Goal: Information Seeking & Learning: Learn about a topic

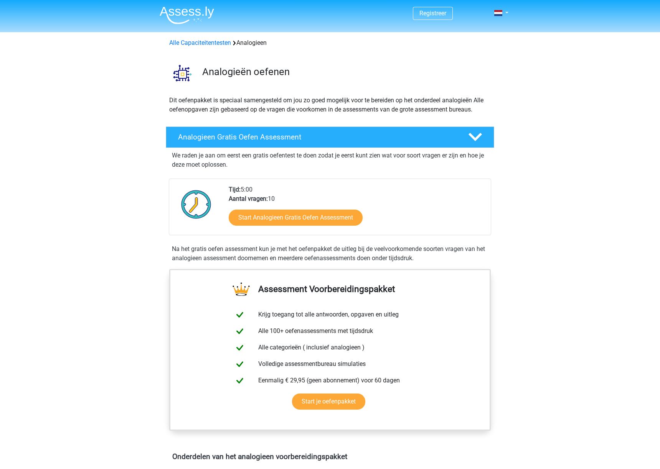
click at [204, 12] on img at bounding box center [187, 15] width 54 height 18
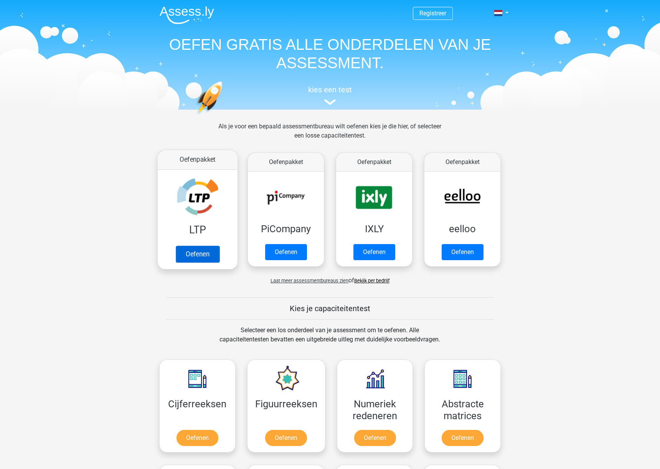
click at [204, 249] on link "Oefenen" at bounding box center [198, 254] width 44 height 17
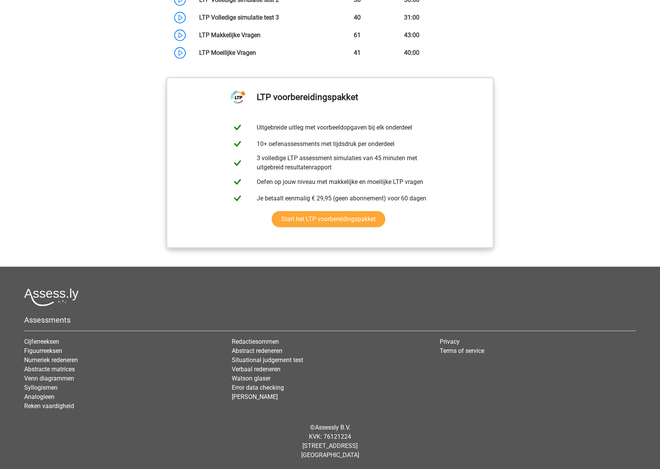
scroll to position [727, 0]
click at [332, 216] on link "Start het LTP voorbereidingspakket" at bounding box center [329, 220] width 114 height 16
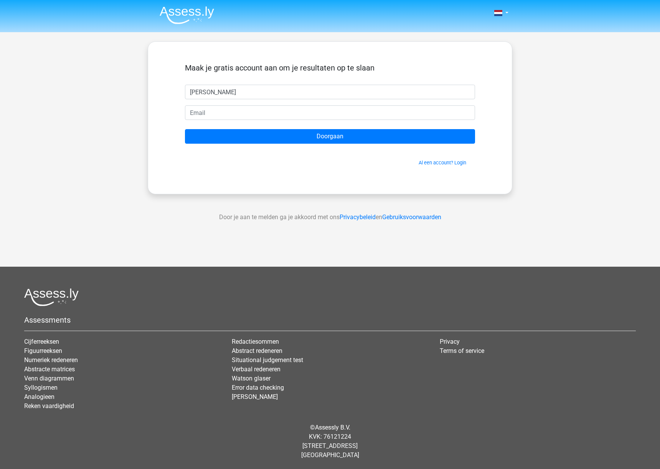
type input "[PERSON_NAME]"
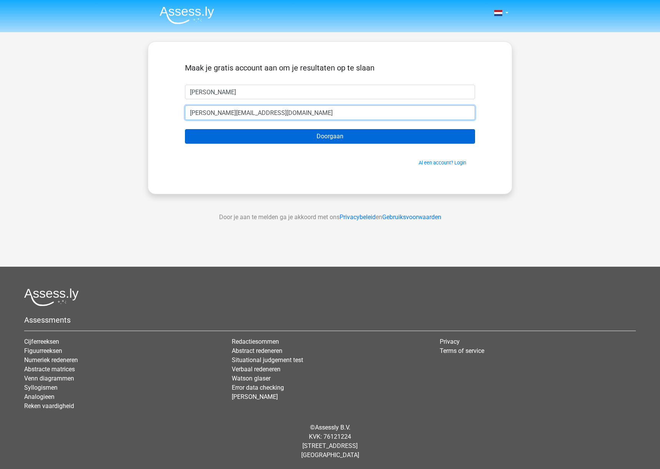
type input "karlijn@bruns-strafrecht.nl"
click at [294, 137] on input "Doorgaan" at bounding box center [330, 136] width 290 height 15
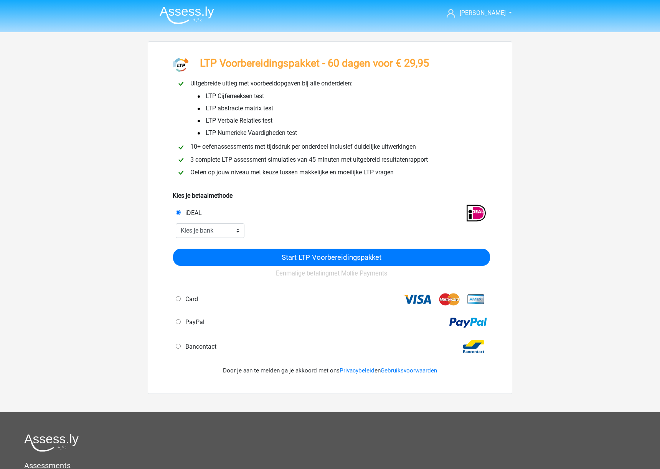
click at [184, 9] on img at bounding box center [187, 15] width 54 height 18
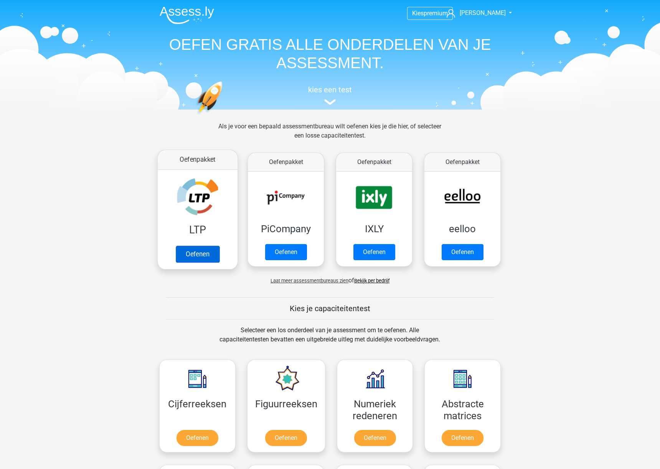
click at [199, 255] on link "Oefenen" at bounding box center [198, 254] width 44 height 17
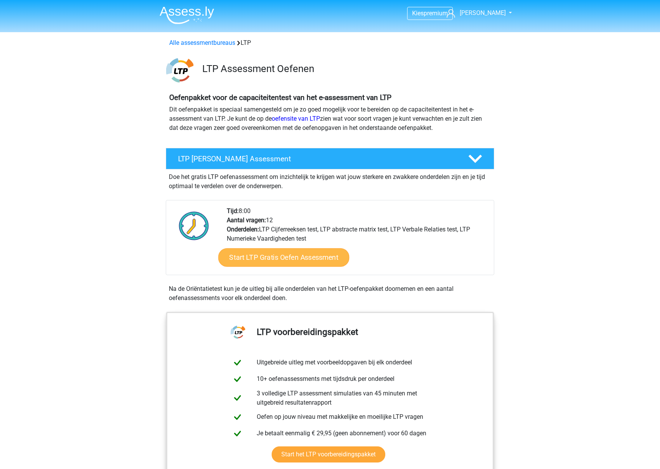
click at [292, 261] on link "Start LTP Gratis Oefen Assessment" at bounding box center [283, 257] width 131 height 18
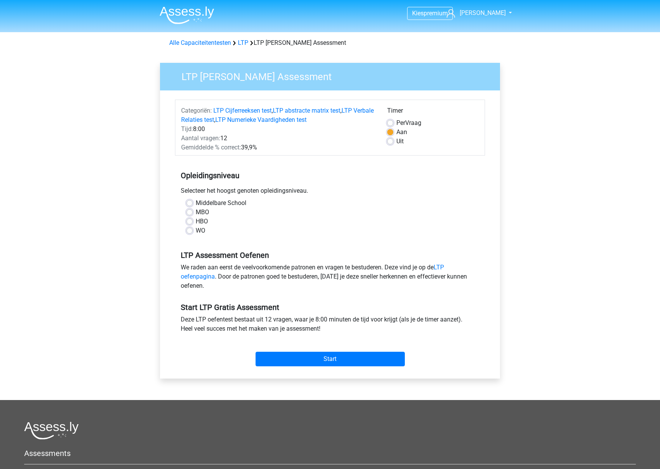
click at [199, 229] on label "WO" at bounding box center [201, 230] width 10 height 9
click at [193, 229] on input "WO" at bounding box center [189, 230] width 6 height 8
radio input "true"
click at [324, 357] on input "Start" at bounding box center [329, 359] width 149 height 15
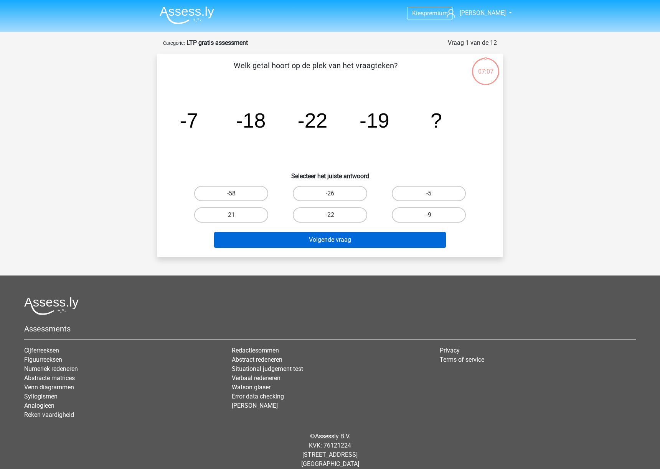
click at [335, 240] on button "Volgende vraag" at bounding box center [330, 240] width 232 height 16
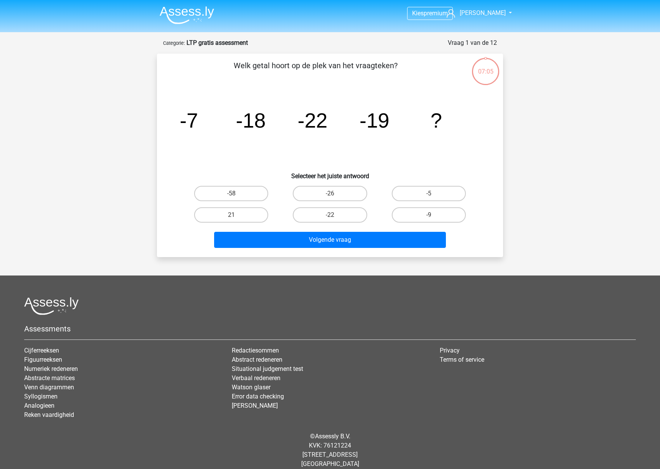
click at [209, 160] on icon "image/svg+xml -7 -18 -22 -19 ?" at bounding box center [329, 127] width 309 height 77
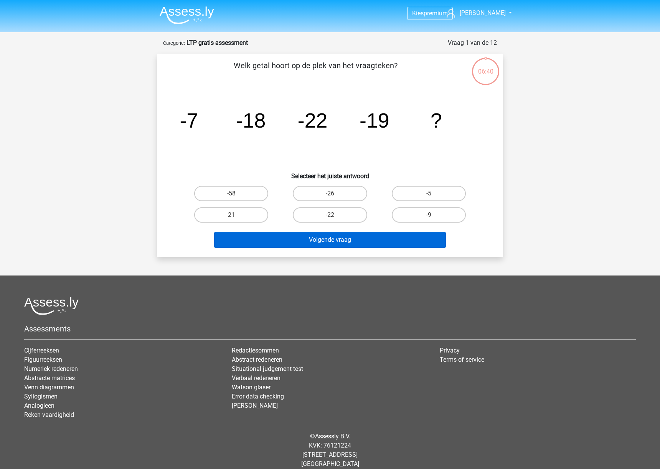
click at [403, 244] on button "Volgende vraag" at bounding box center [330, 240] width 232 height 16
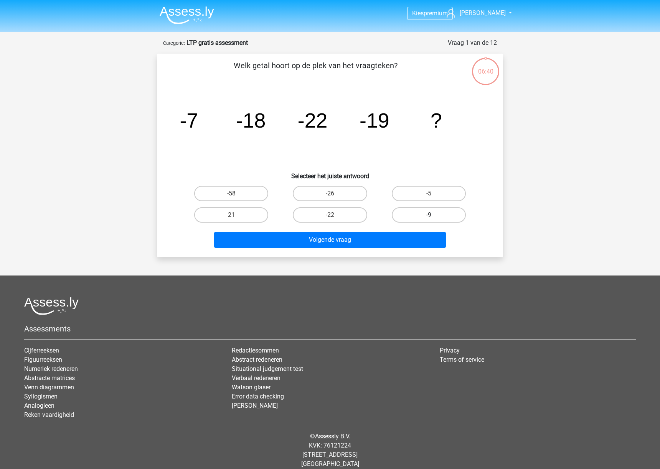
click at [409, 216] on label "-9" at bounding box center [429, 214] width 74 height 15
click at [428, 216] on input "-9" at bounding box center [430, 217] width 5 height 5
radio input "true"
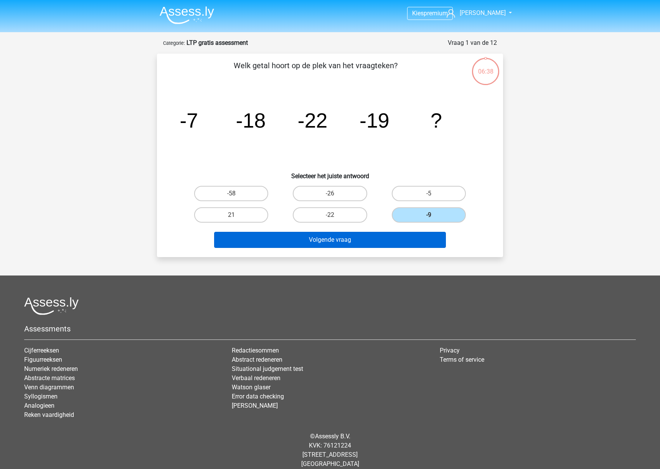
click at [330, 241] on button "Volgende vraag" at bounding box center [330, 240] width 232 height 16
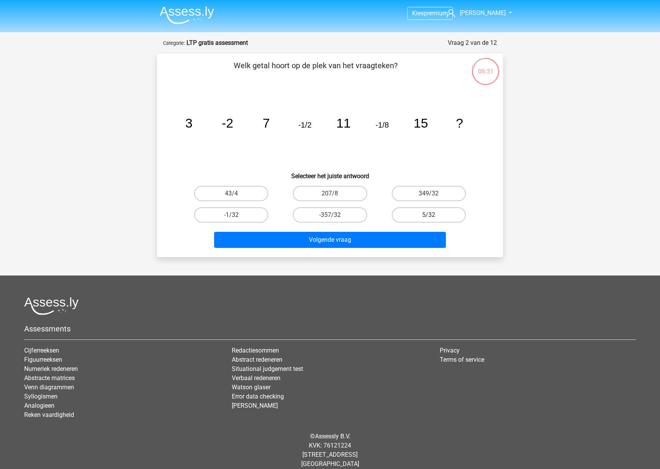
click at [425, 218] on label "5/32" at bounding box center [429, 214] width 74 height 15
click at [428, 218] on input "5/32" at bounding box center [430, 217] width 5 height 5
radio input "true"
click at [411, 230] on div "Volgende vraag" at bounding box center [329, 238] width 321 height 25
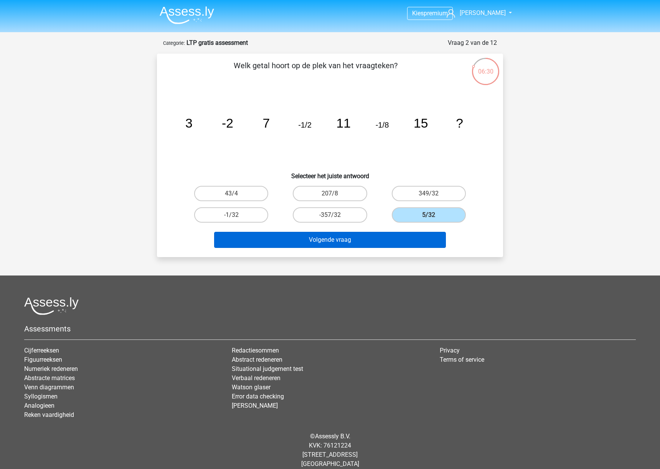
click at [406, 237] on button "Volgende vraag" at bounding box center [330, 240] width 232 height 16
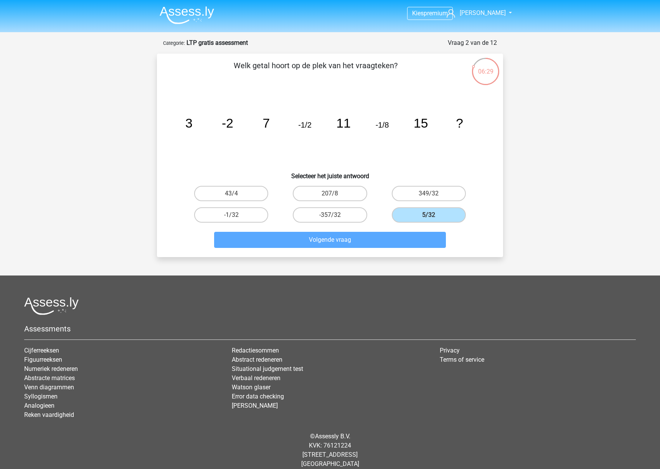
scroll to position [9, 0]
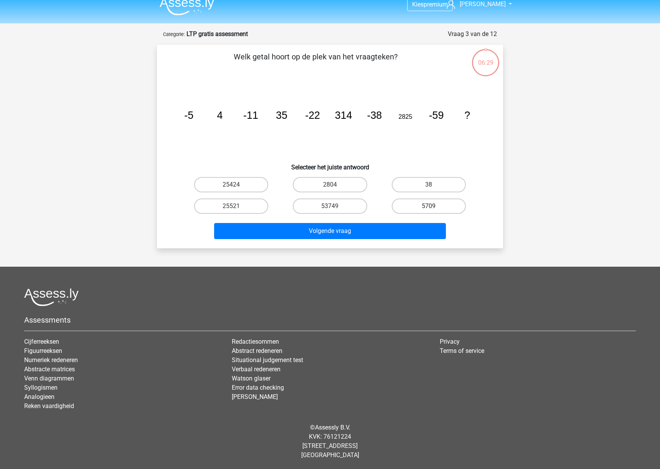
click at [426, 207] on label "5709" at bounding box center [429, 206] width 74 height 15
click at [428, 207] on input "5709" at bounding box center [430, 208] width 5 height 5
radio input "true"
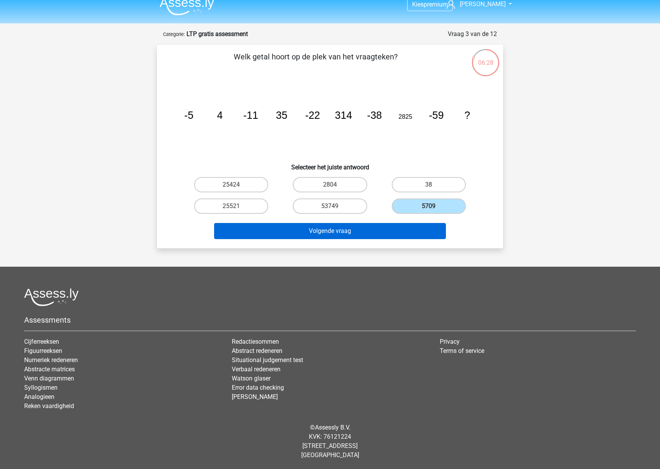
click at [410, 232] on button "Volgende vraag" at bounding box center [330, 231] width 232 height 16
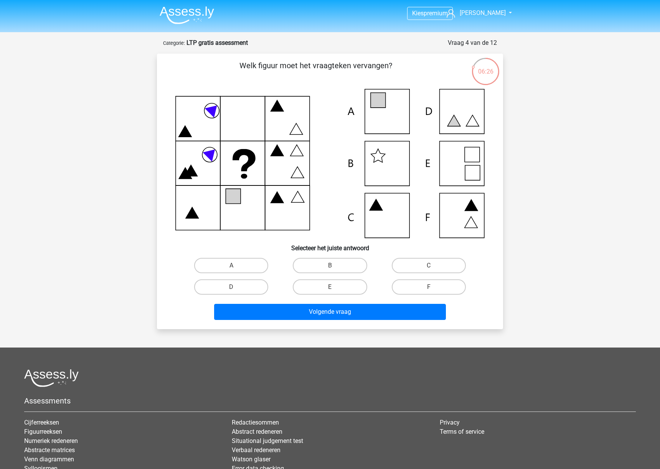
scroll to position [0, 0]
drag, startPoint x: 347, startPoint y: 285, endPoint x: 343, endPoint y: 300, distance: 15.3
click at [347, 285] on label "E" at bounding box center [330, 287] width 74 height 15
click at [335, 287] on input "E" at bounding box center [332, 289] width 5 height 5
radio input "true"
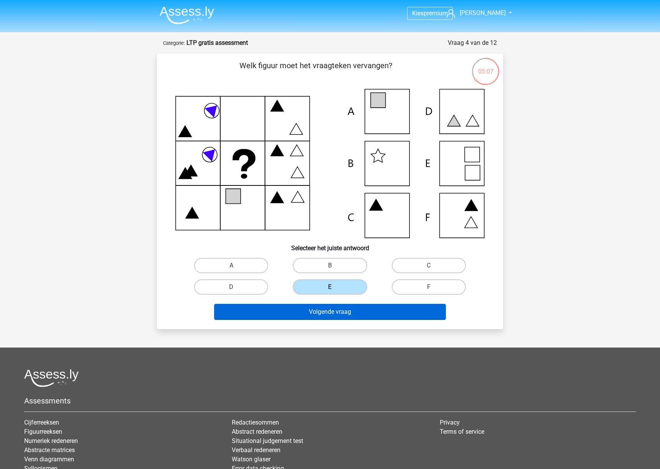
click at [340, 310] on button "Volgende vraag" at bounding box center [330, 312] width 232 height 16
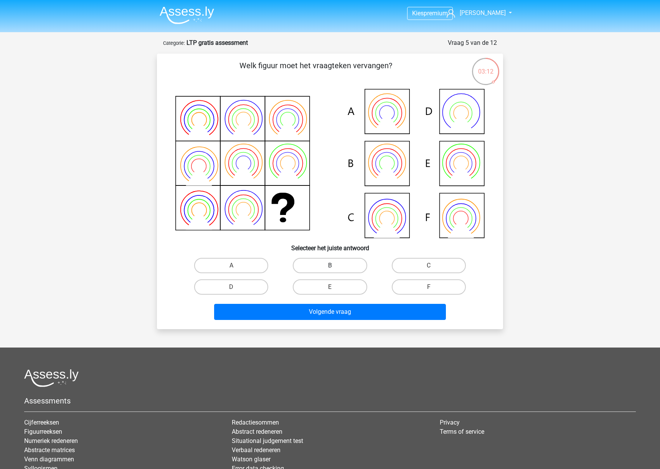
click at [321, 269] on label "B" at bounding box center [330, 265] width 74 height 15
click at [330, 269] on input "B" at bounding box center [332, 268] width 5 height 5
radio input "true"
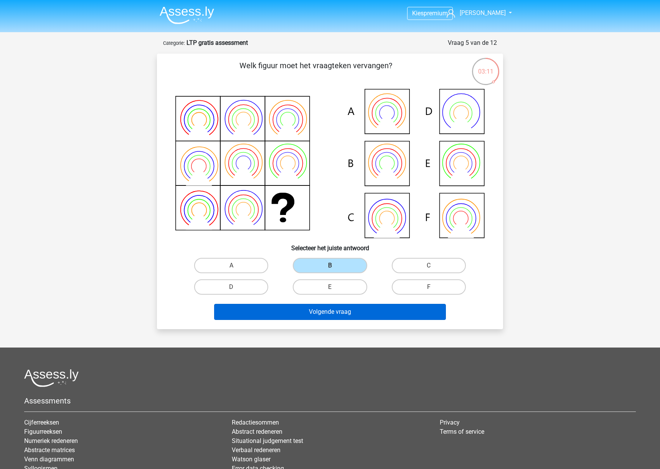
click at [328, 304] on button "Volgende vraag" at bounding box center [330, 312] width 232 height 16
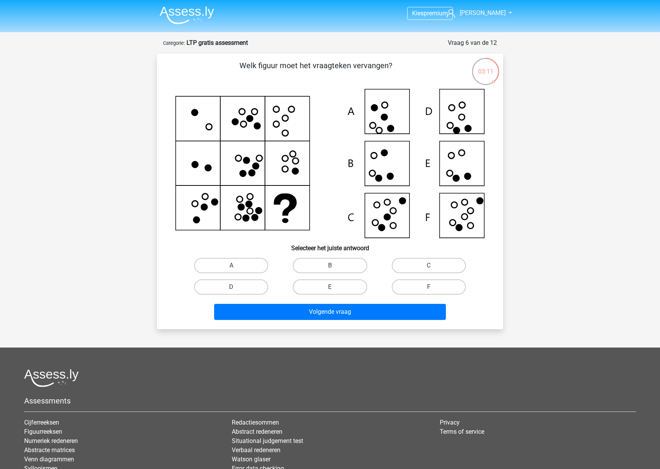
scroll to position [38, 0]
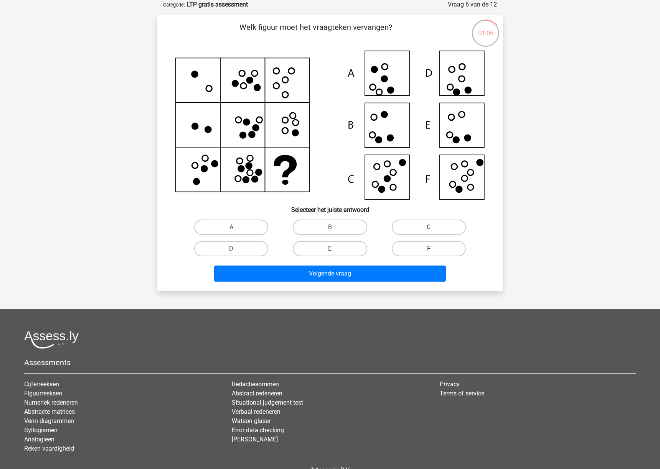
click at [442, 246] on label "F" at bounding box center [429, 248] width 74 height 15
click at [433, 249] on input "F" at bounding box center [430, 251] width 5 height 5
radio input "true"
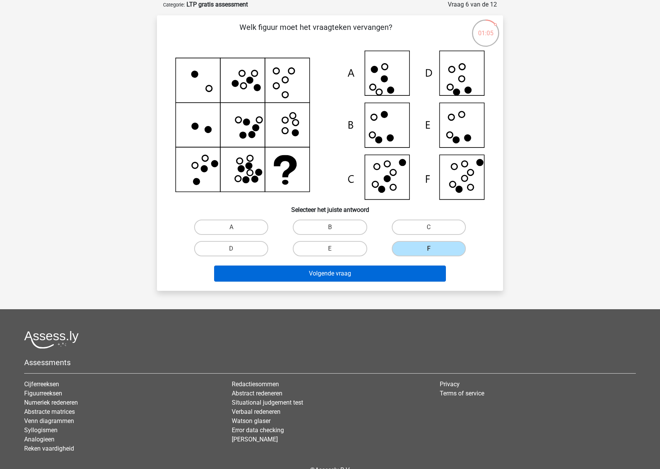
click at [390, 273] on button "Volgende vraag" at bounding box center [330, 274] width 232 height 16
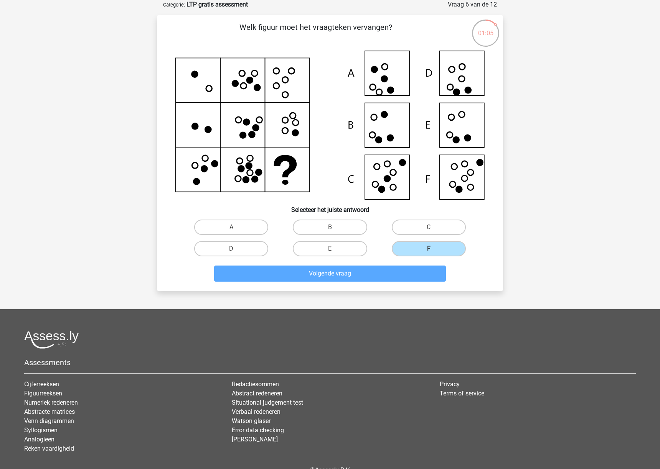
scroll to position [0, 0]
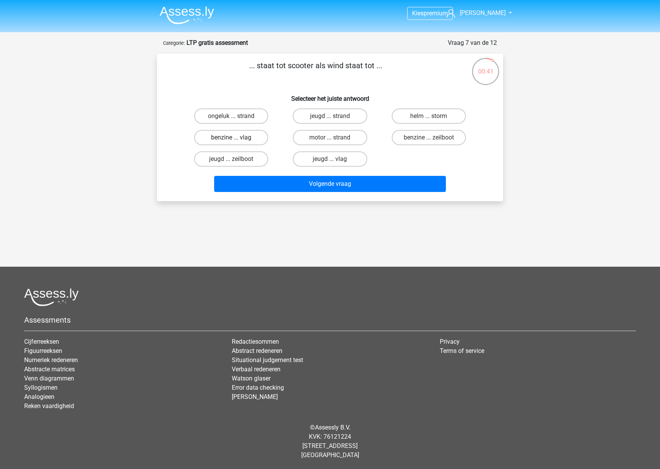
click at [206, 138] on label "benzine ... vlag" at bounding box center [231, 137] width 74 height 15
click at [231, 138] on input "benzine ... vlag" at bounding box center [233, 140] width 5 height 5
radio input "true"
click at [416, 137] on label "benzine ... zeilboot" at bounding box center [429, 137] width 74 height 15
click at [428, 138] on input "benzine ... zeilboot" at bounding box center [430, 140] width 5 height 5
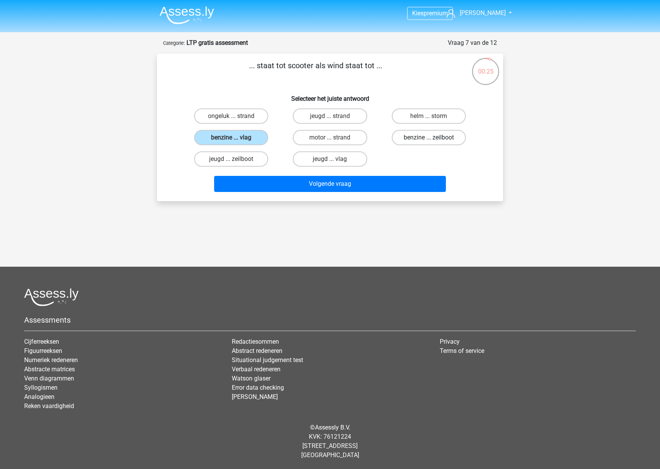
radio input "true"
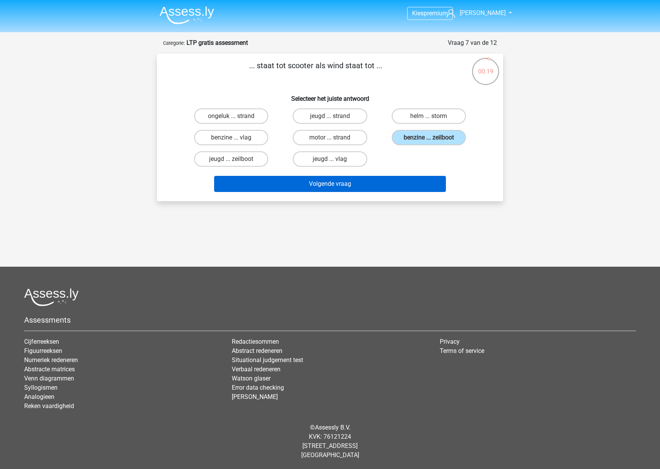
click at [268, 189] on button "Volgende vraag" at bounding box center [330, 184] width 232 height 16
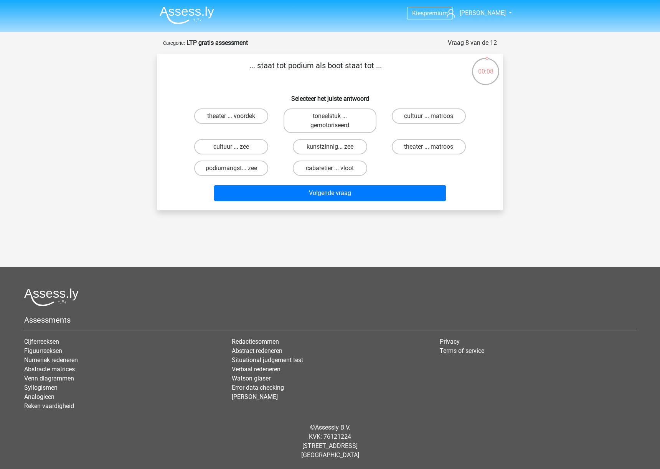
click at [222, 117] on label "theater ... voordek" at bounding box center [231, 116] width 74 height 15
click at [231, 117] on input "theater ... voordek" at bounding box center [233, 118] width 5 height 5
radio input "true"
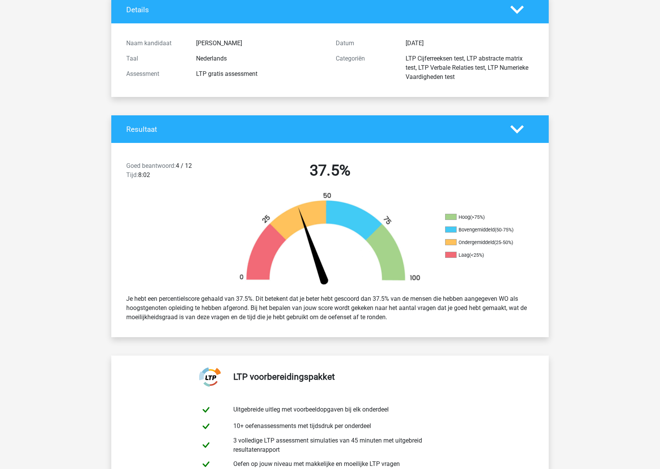
scroll to position [56, 0]
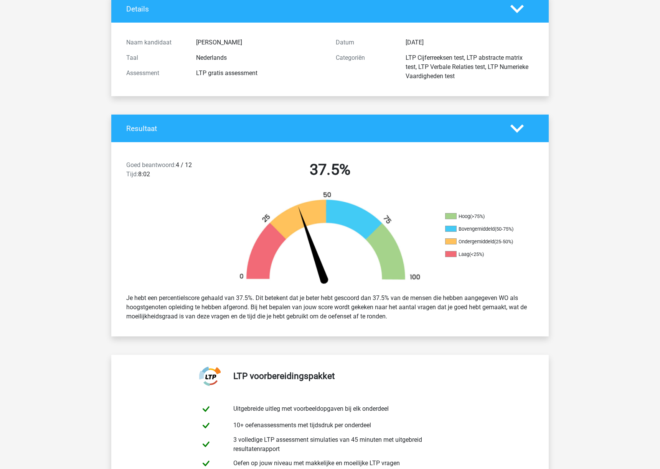
drag, startPoint x: 251, startPoint y: 308, endPoint x: 398, endPoint y: 321, distance: 148.2
click at [398, 321] on div "Je hebt een percentielscore gehaald van 37.5%. Dit betekent dat je beter hebt g…" at bounding box center [329, 308] width 419 height 34
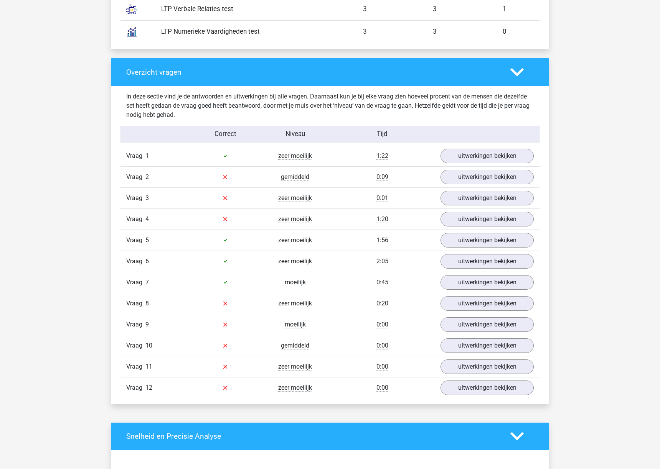
scroll to position [735, 0]
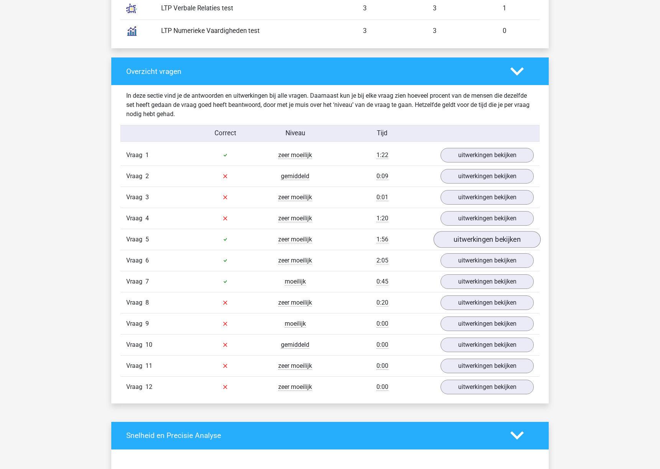
click at [501, 240] on link "uitwerkingen bekijken" at bounding box center [486, 239] width 107 height 17
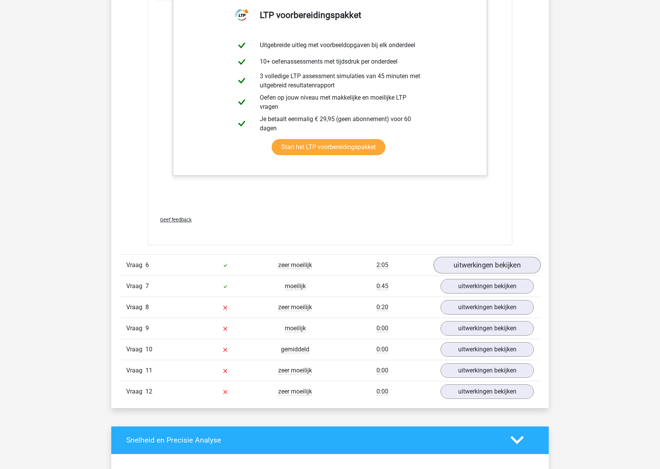
click at [499, 267] on link "uitwerkingen bekijken" at bounding box center [486, 265] width 107 height 17
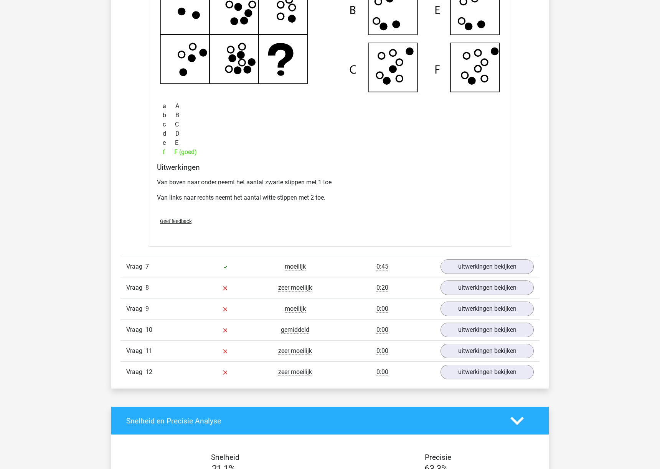
scroll to position [1655, 0]
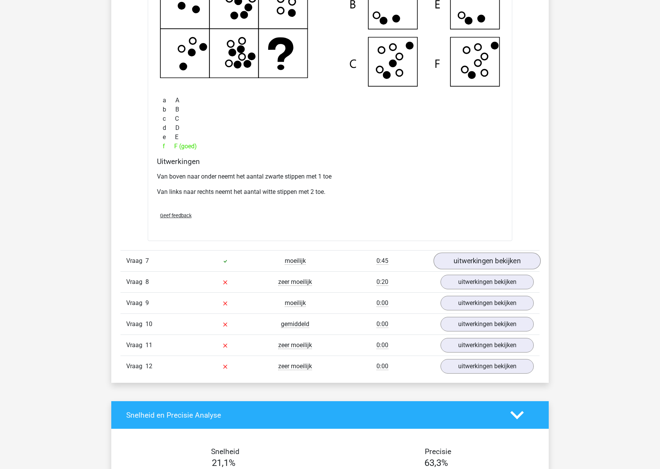
click at [485, 261] on link "uitwerkingen bekijken" at bounding box center [486, 261] width 107 height 17
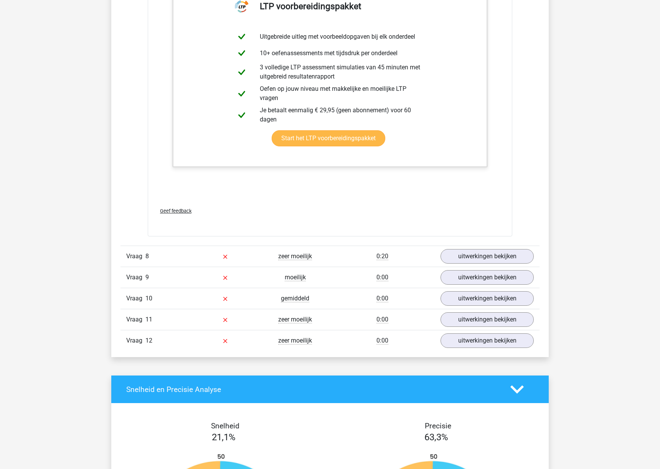
scroll to position [2082, 0]
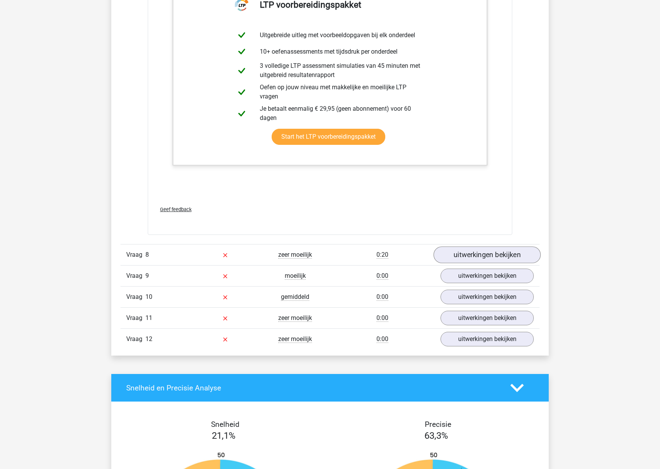
click at [481, 255] on link "uitwerkingen bekijken" at bounding box center [486, 255] width 107 height 17
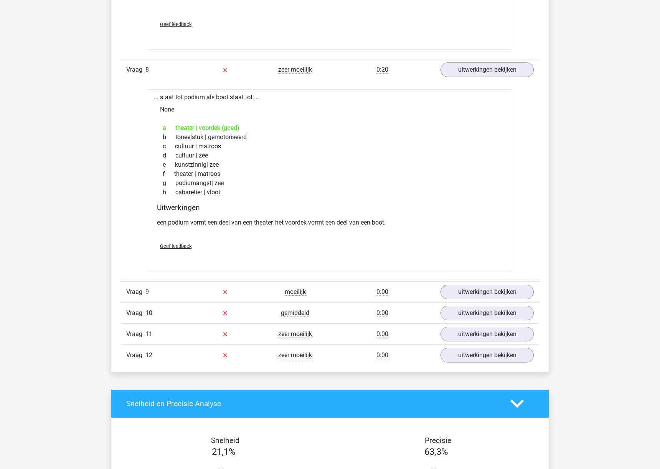
scroll to position [2271, 0]
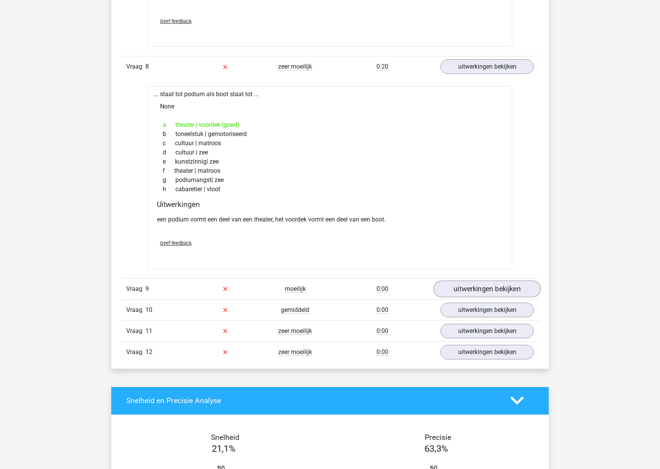
click at [482, 282] on link "uitwerkingen bekijken" at bounding box center [486, 289] width 107 height 17
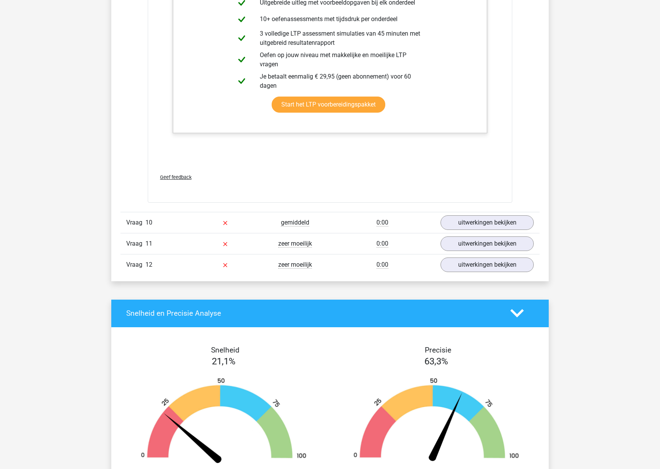
scroll to position [2769, 0]
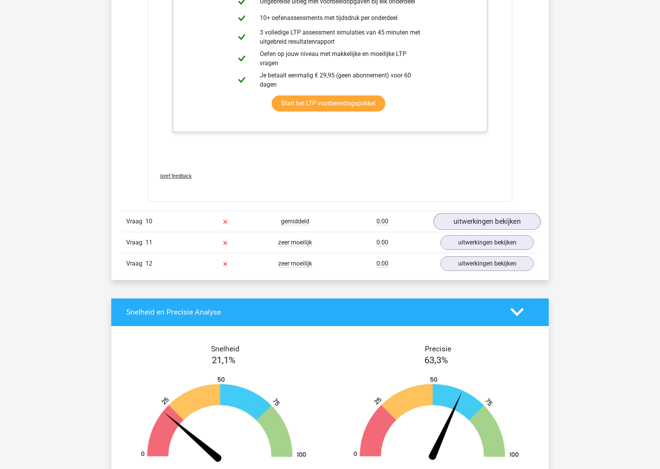
click at [459, 221] on link "uitwerkingen bekijken" at bounding box center [486, 221] width 107 height 17
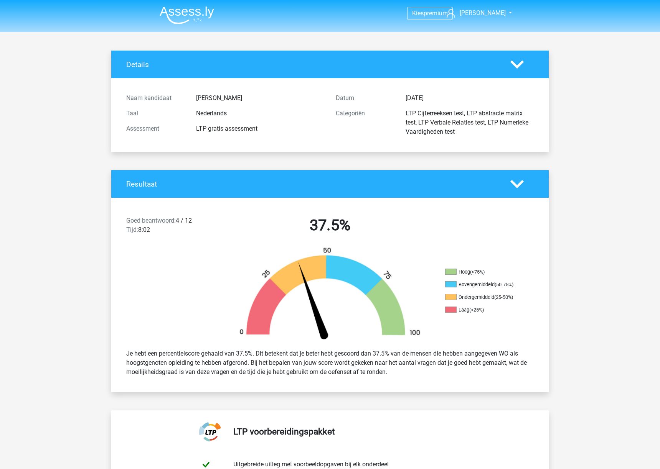
scroll to position [0, 0]
